Goal: Check status: Check status

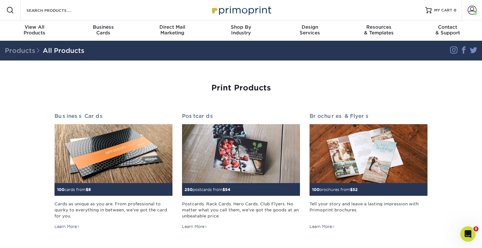
click at [224, 14] on img at bounding box center [241, 10] width 64 height 14
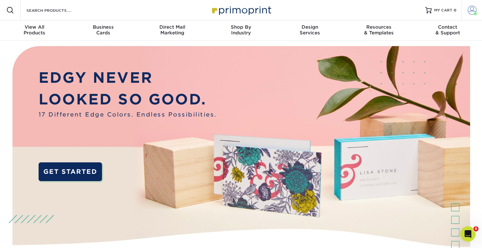
click at [473, 11] on span at bounding box center [472, 10] width 9 height 9
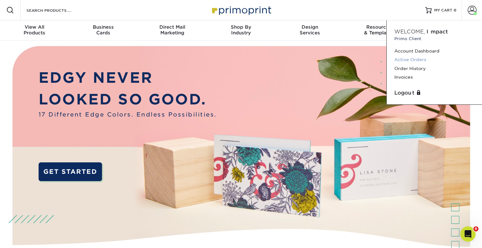
click at [418, 59] on link "Active Orders" at bounding box center [434, 59] width 80 height 9
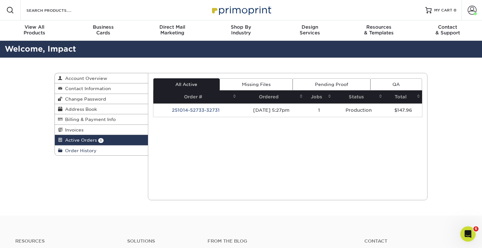
click at [82, 152] on span "Order History" at bounding box center [79, 150] width 34 height 5
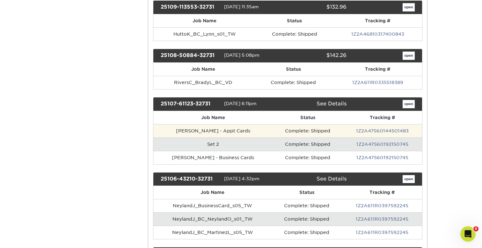
scroll to position [160, 0]
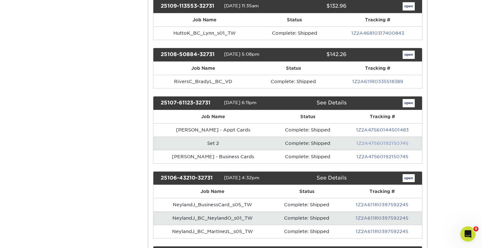
click at [372, 143] on link "1Z2A47560192150745" at bounding box center [382, 143] width 52 height 5
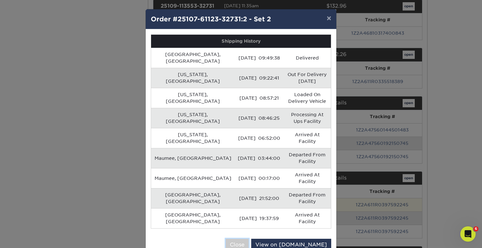
click at [249, 239] on button "Close" at bounding box center [237, 245] width 23 height 12
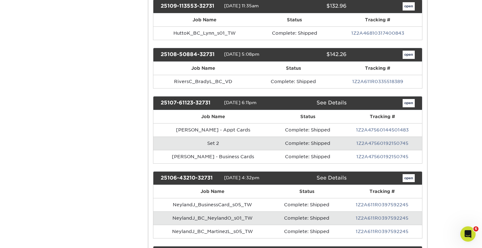
click at [409, 140] on td "1Z2A47560192150745" at bounding box center [382, 143] width 80 height 13
drag, startPoint x: 404, startPoint y: 144, endPoint x: 344, endPoint y: 144, distance: 59.3
click at [344, 144] on td "1Z2A47560192150745" at bounding box center [382, 143] width 80 height 13
copy link "1Z2A47560192150745"
